Goal: Transaction & Acquisition: Purchase product/service

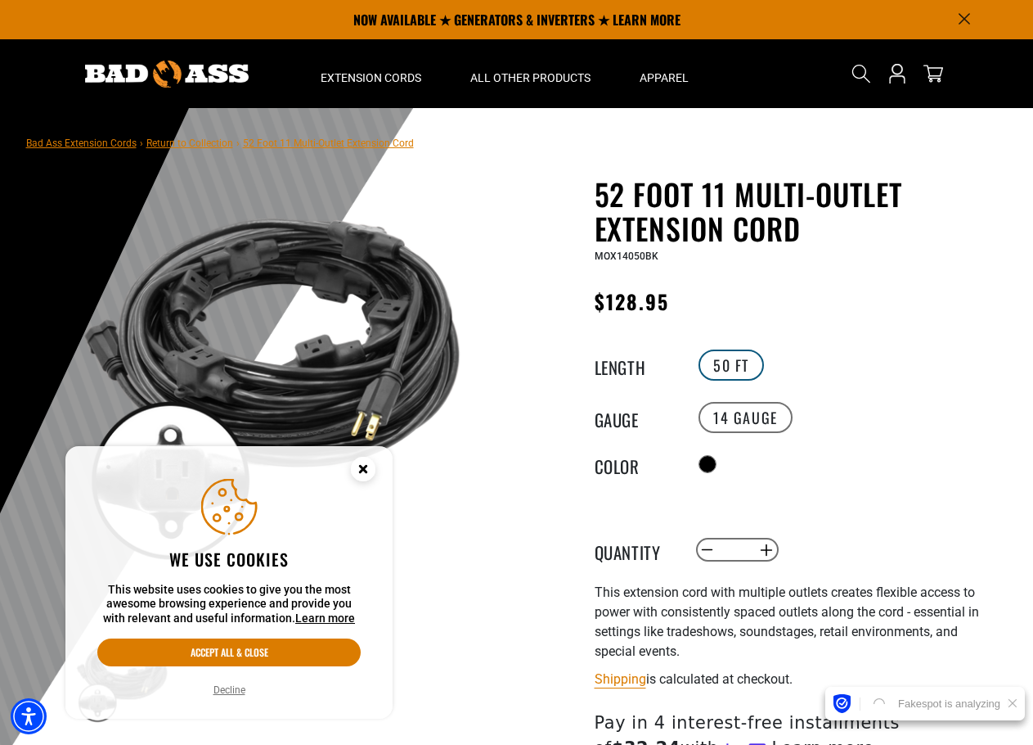
click at [731, 367] on label "50 FT" at bounding box center [731, 364] width 65 height 31
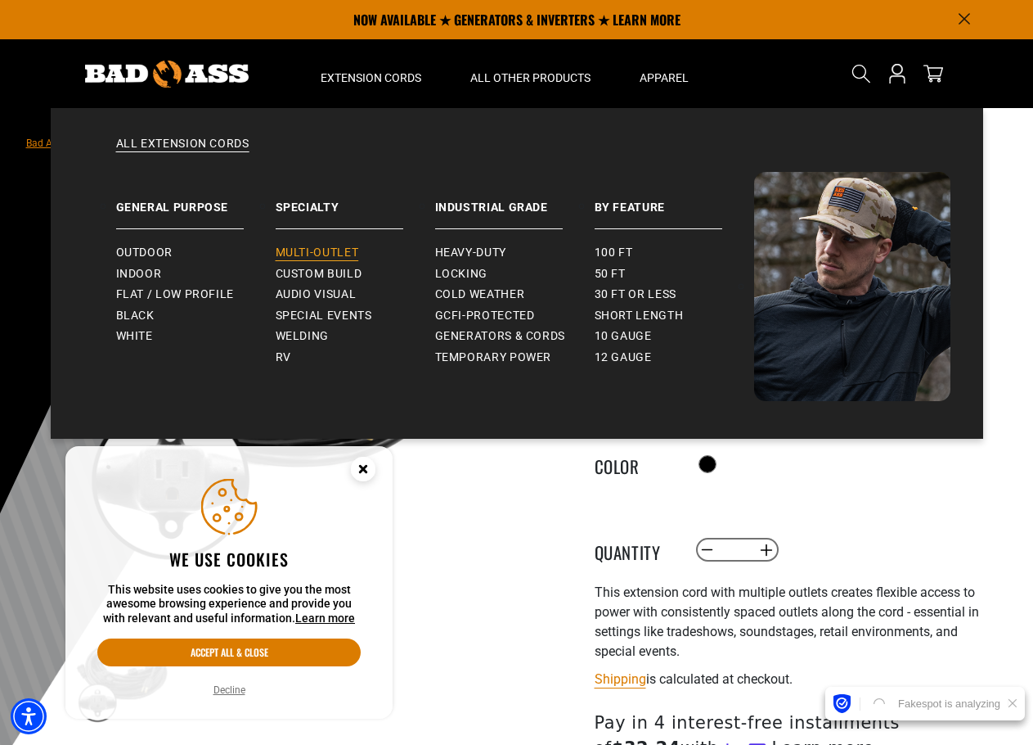
click at [322, 251] on span "Multi-Outlet" at bounding box center [317, 252] width 83 height 15
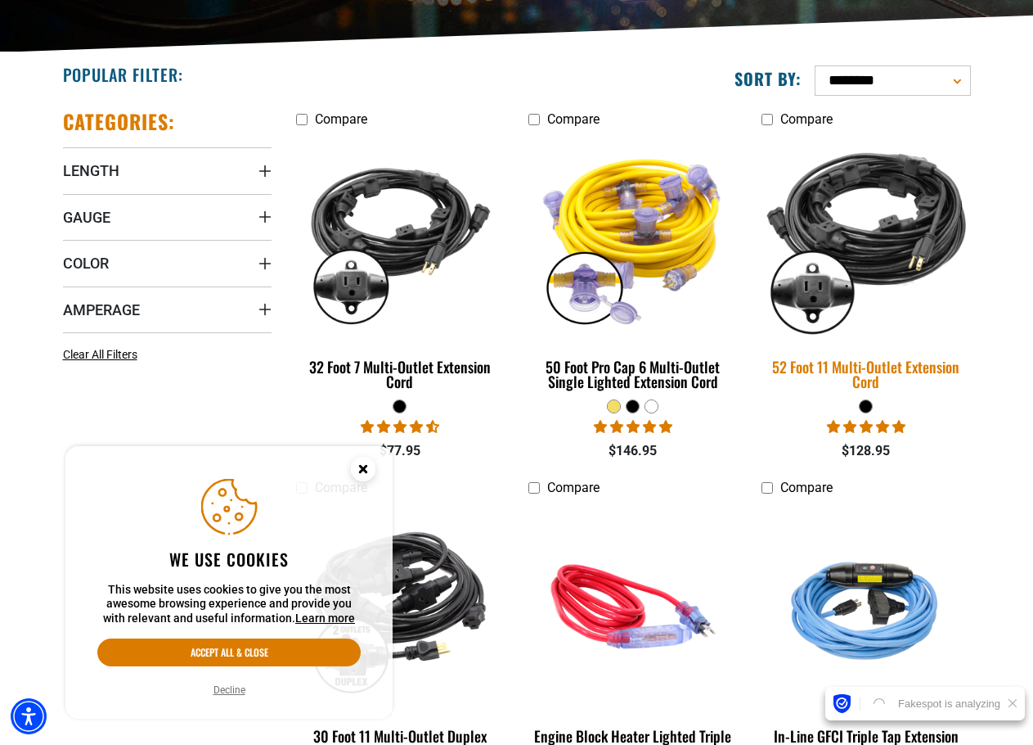
scroll to position [409, 0]
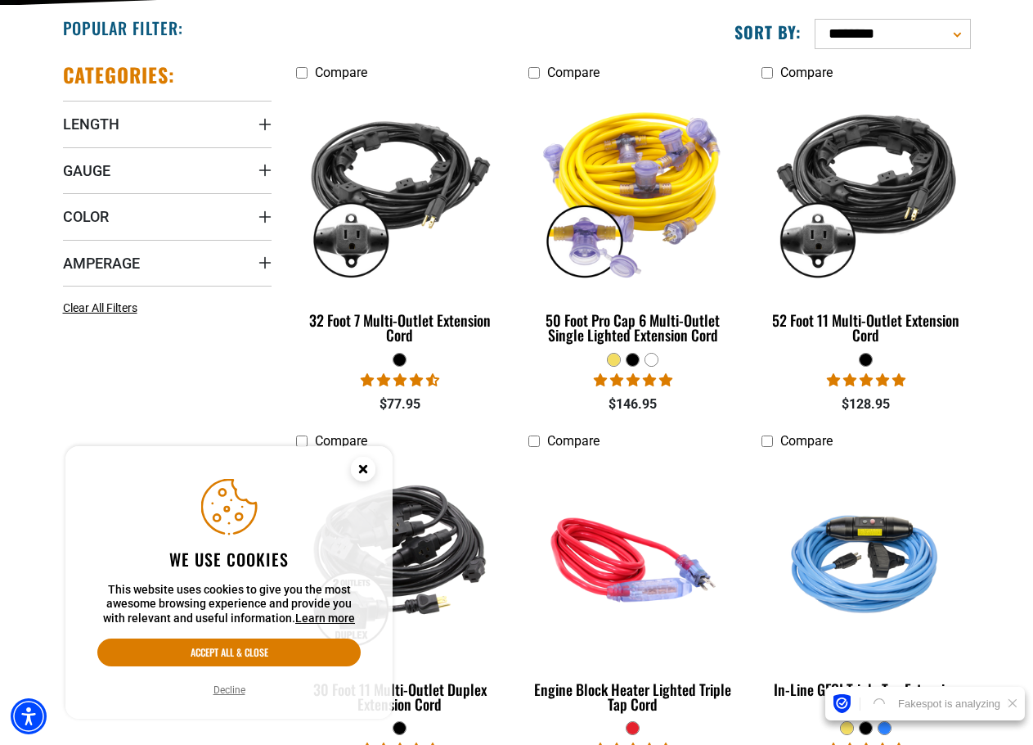
click at [360, 464] on circle "Close this option" at bounding box center [363, 469] width 25 height 25
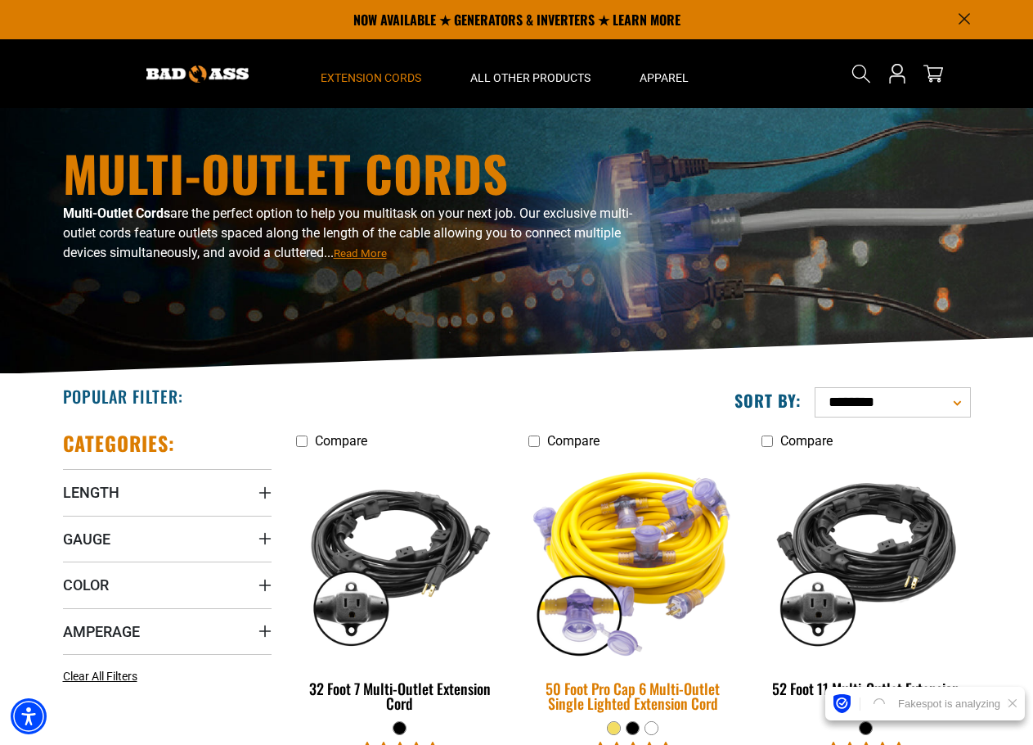
scroll to position [0, 0]
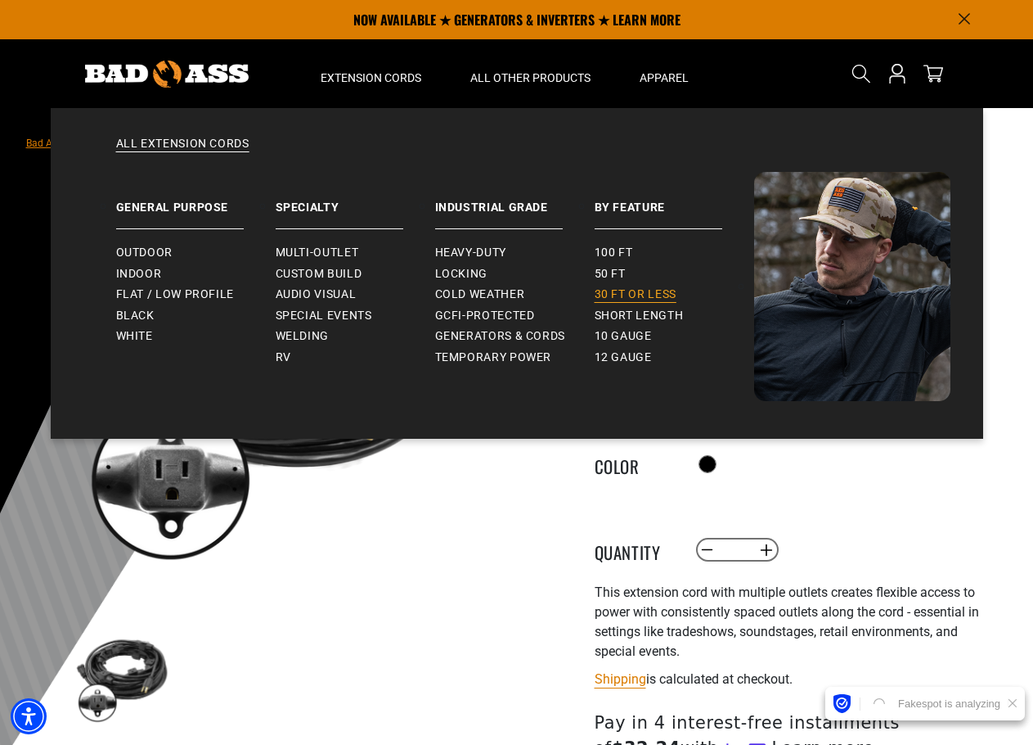
click at [613, 286] on link "30 ft or less" at bounding box center [675, 294] width 160 height 21
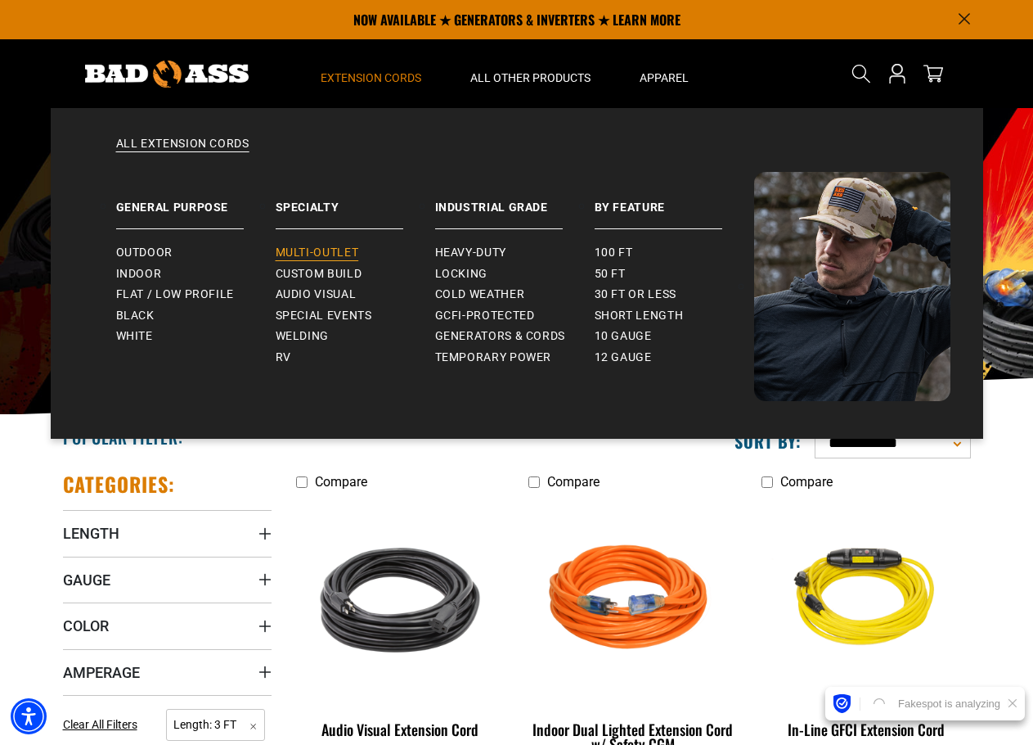
click at [335, 250] on span "Multi-Outlet" at bounding box center [317, 252] width 83 height 15
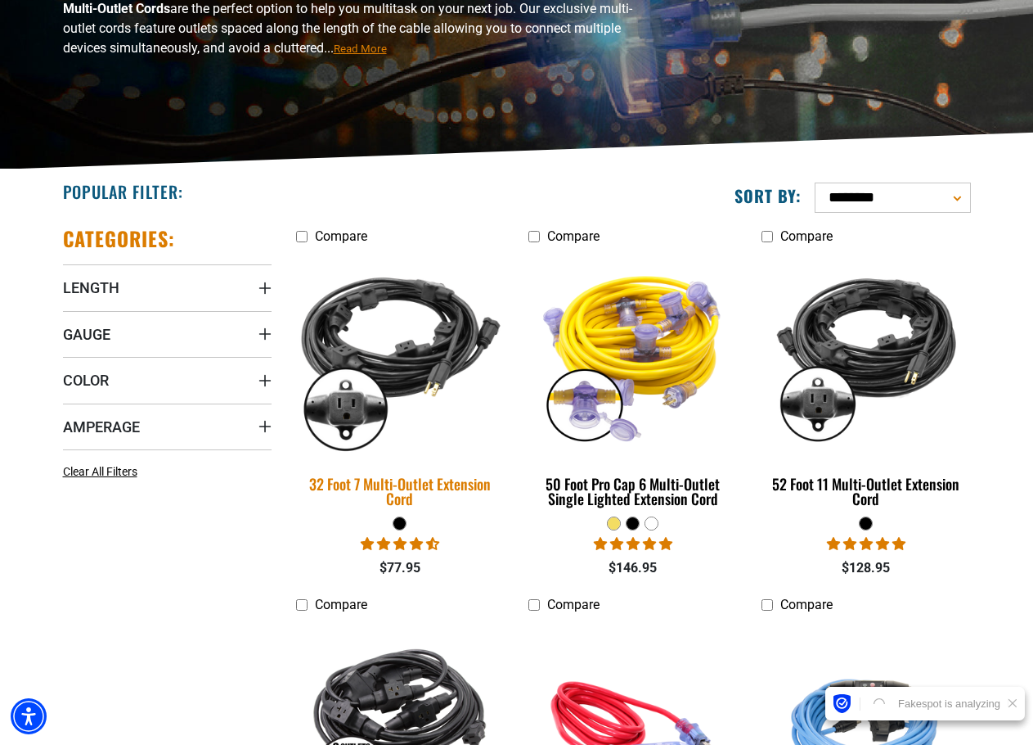
scroll to position [491, 0]
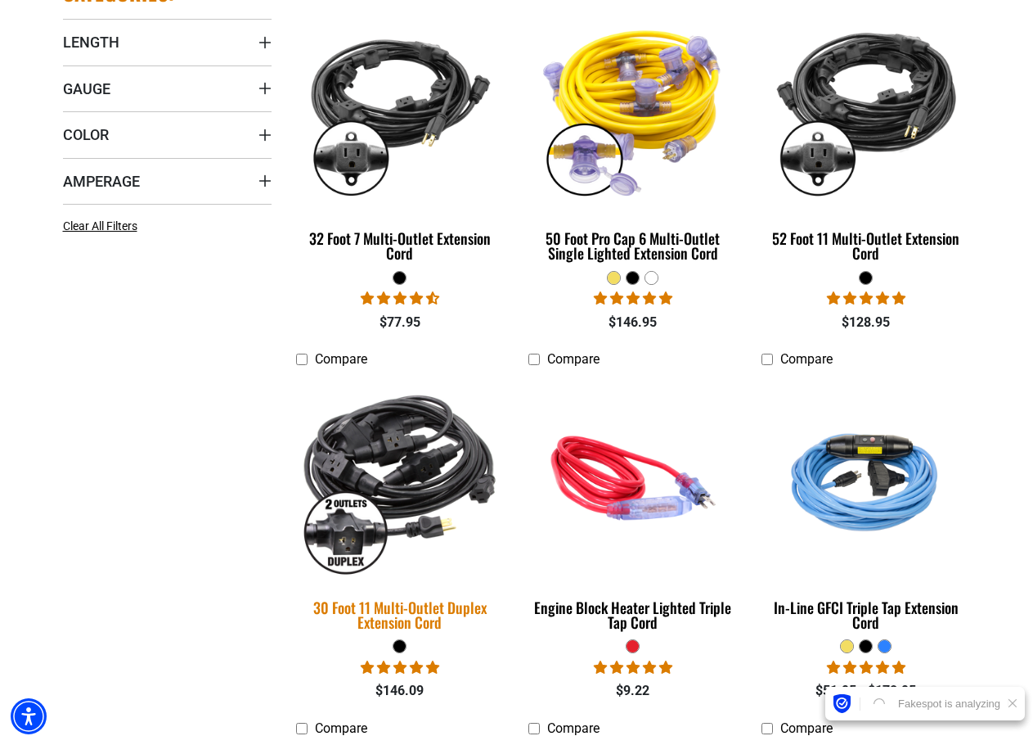
click at [394, 605] on div "30 Foot 11 Multi-Outlet Duplex Extension Cord" at bounding box center [400, 614] width 209 height 29
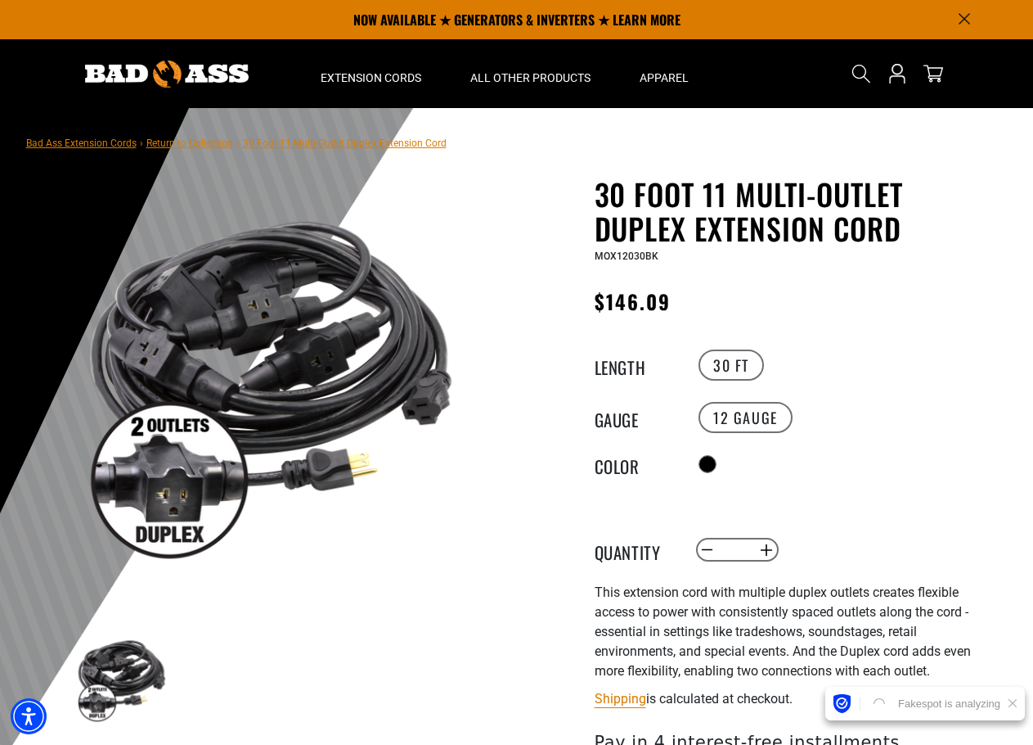
click at [101, 698] on img at bounding box center [121, 677] width 95 height 95
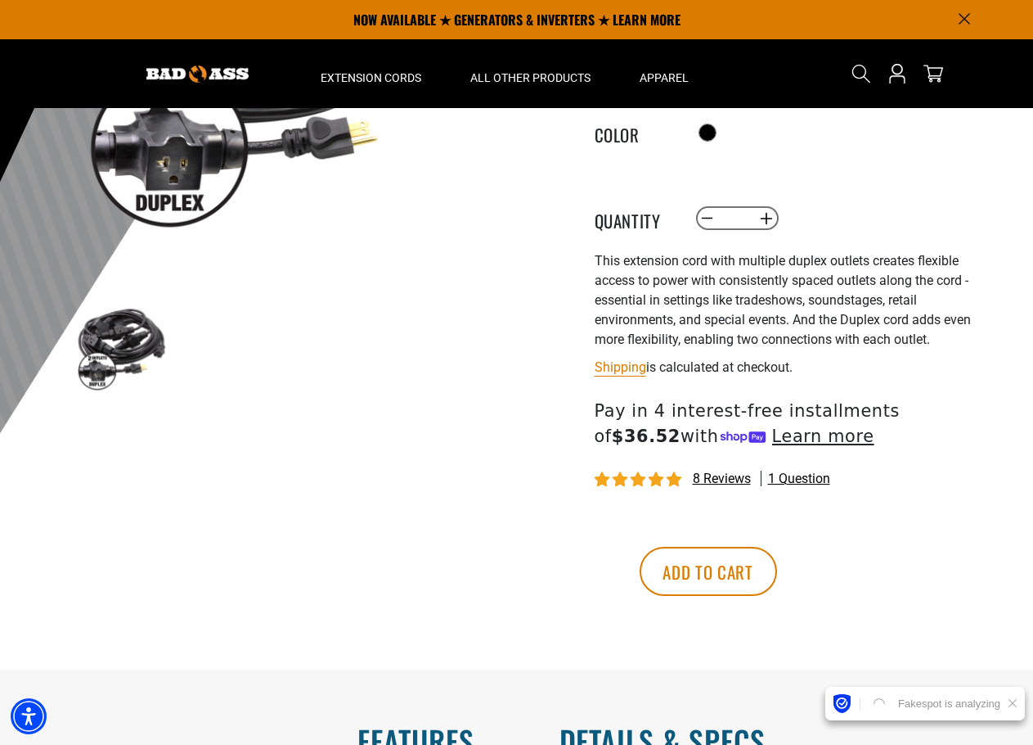
scroll to position [245, 0]
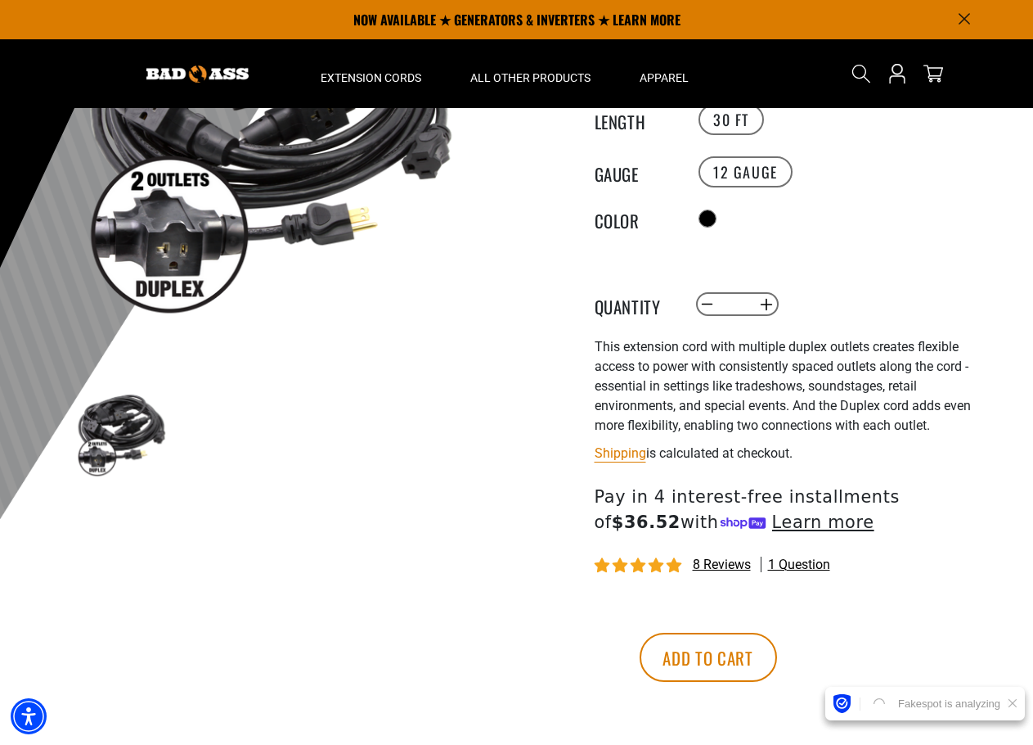
click at [599, 617] on shop-pay-wallet-button at bounding box center [597, 609] width 3 height 16
